Goal: Information Seeking & Learning: Learn about a topic

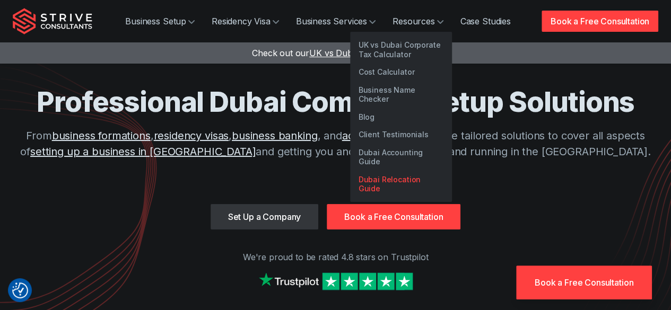
click at [394, 171] on link "Dubai Relocation Guide" at bounding box center [401, 184] width 102 height 27
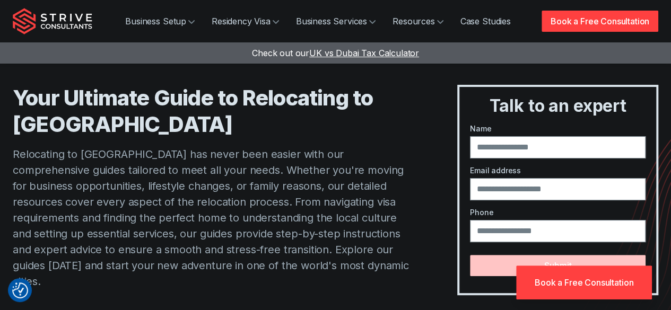
click at [247, 214] on p "Relocating to Dubai has never been easier with our comprehensive guides tailore…" at bounding box center [214, 217] width 402 height 143
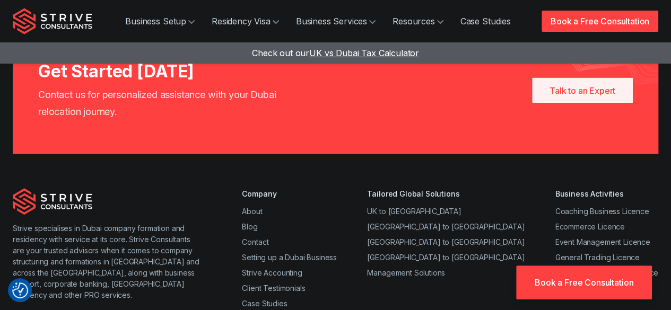
scroll to position [1140, 0]
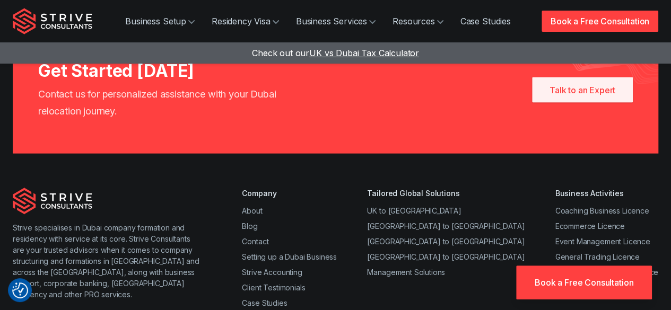
click at [257, 225] on li "Blog" at bounding box center [289, 226] width 95 height 11
click at [254, 226] on link "Blog" at bounding box center [249, 226] width 15 height 9
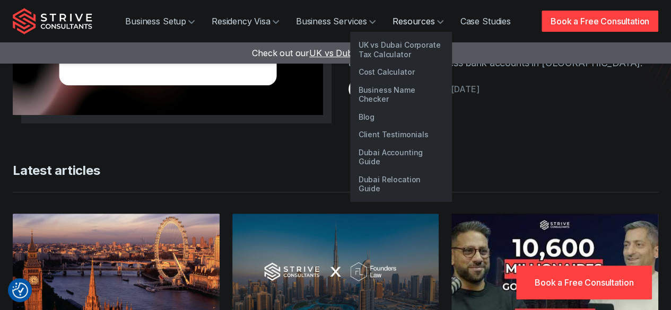
scroll to position [222, 0]
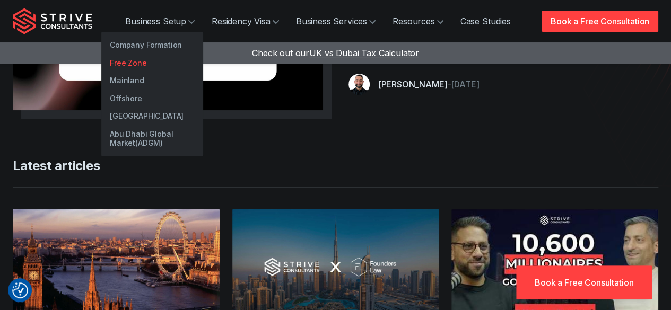
click at [138, 63] on link "Free Zone" at bounding box center [152, 63] width 102 height 18
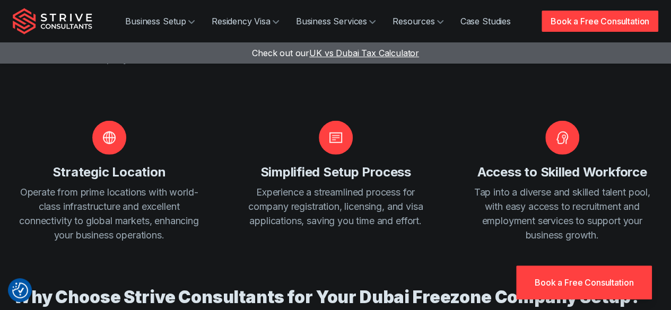
scroll to position [1496, 0]
